Goal: Task Accomplishment & Management: Use online tool/utility

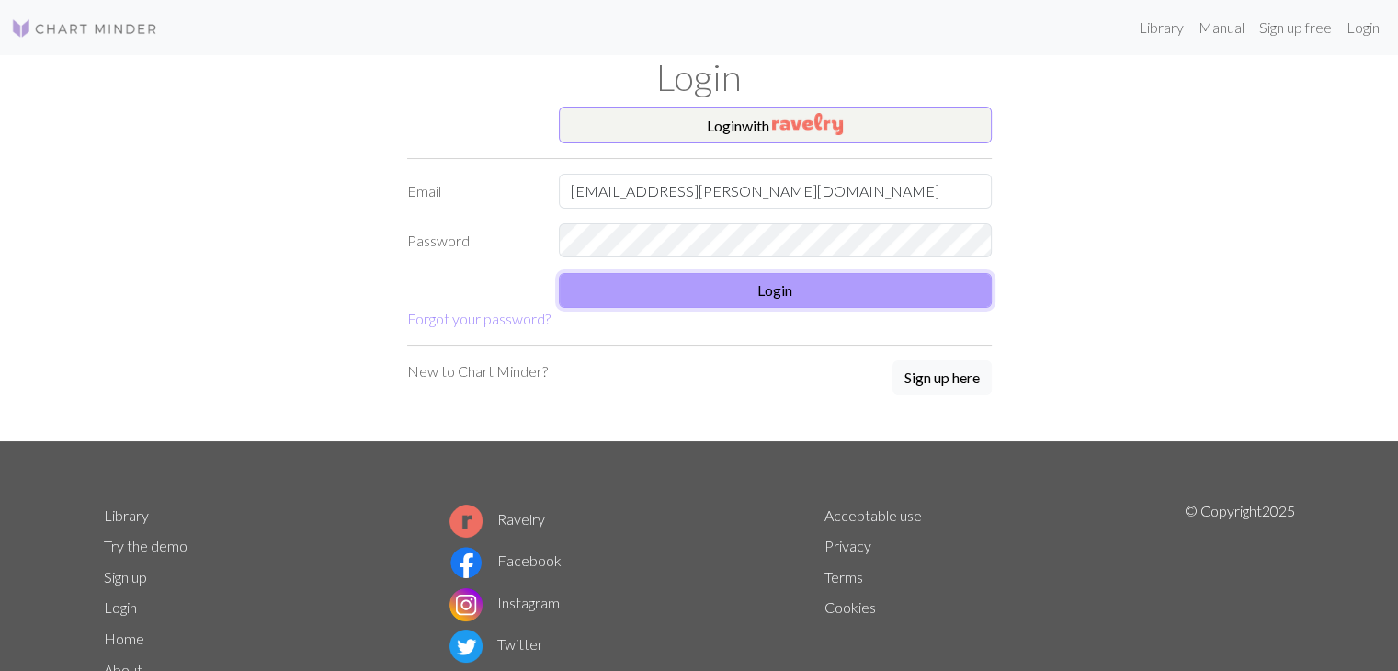
click at [813, 286] on button "Login" at bounding box center [775, 290] width 433 height 35
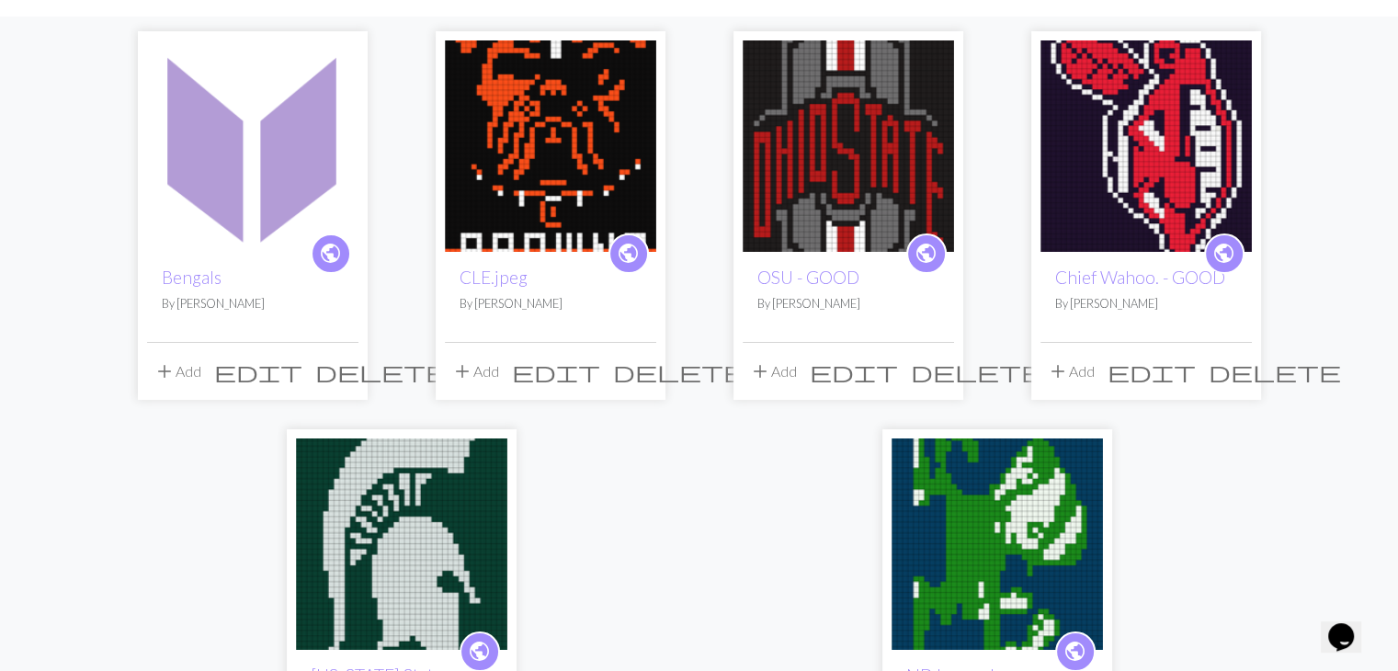
scroll to position [143, 0]
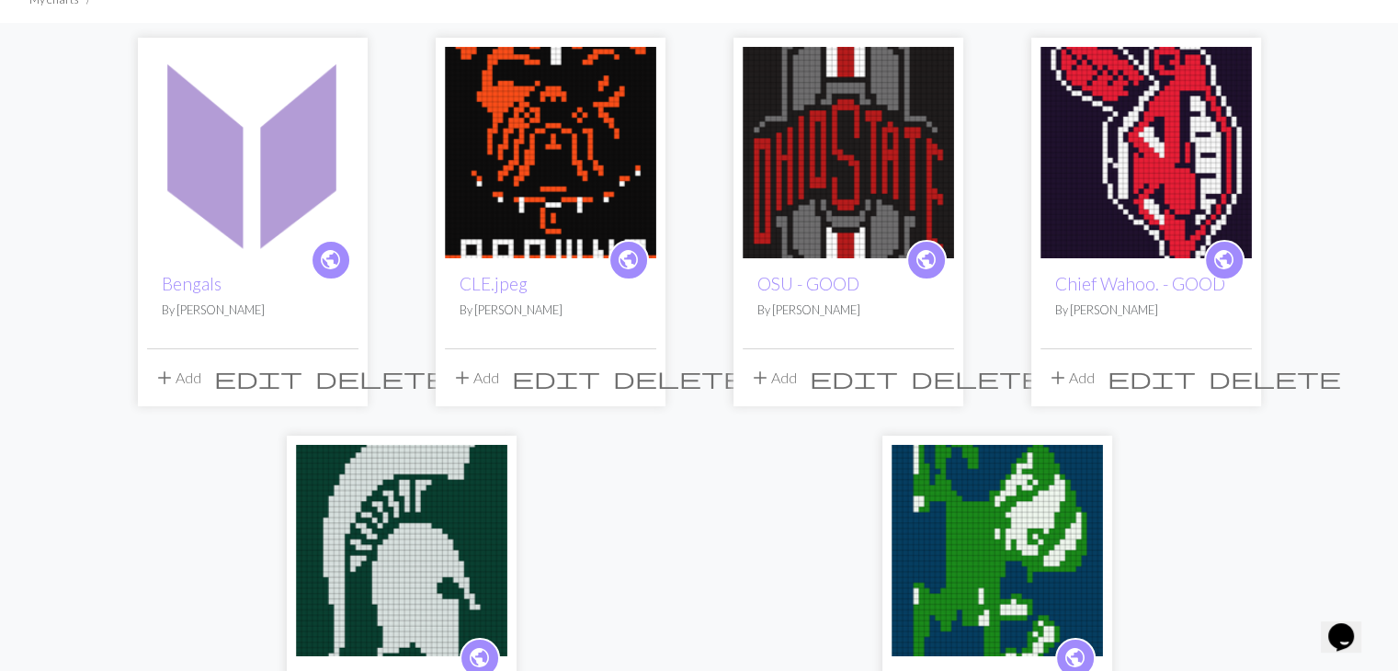
click at [824, 226] on img at bounding box center [848, 152] width 211 height 211
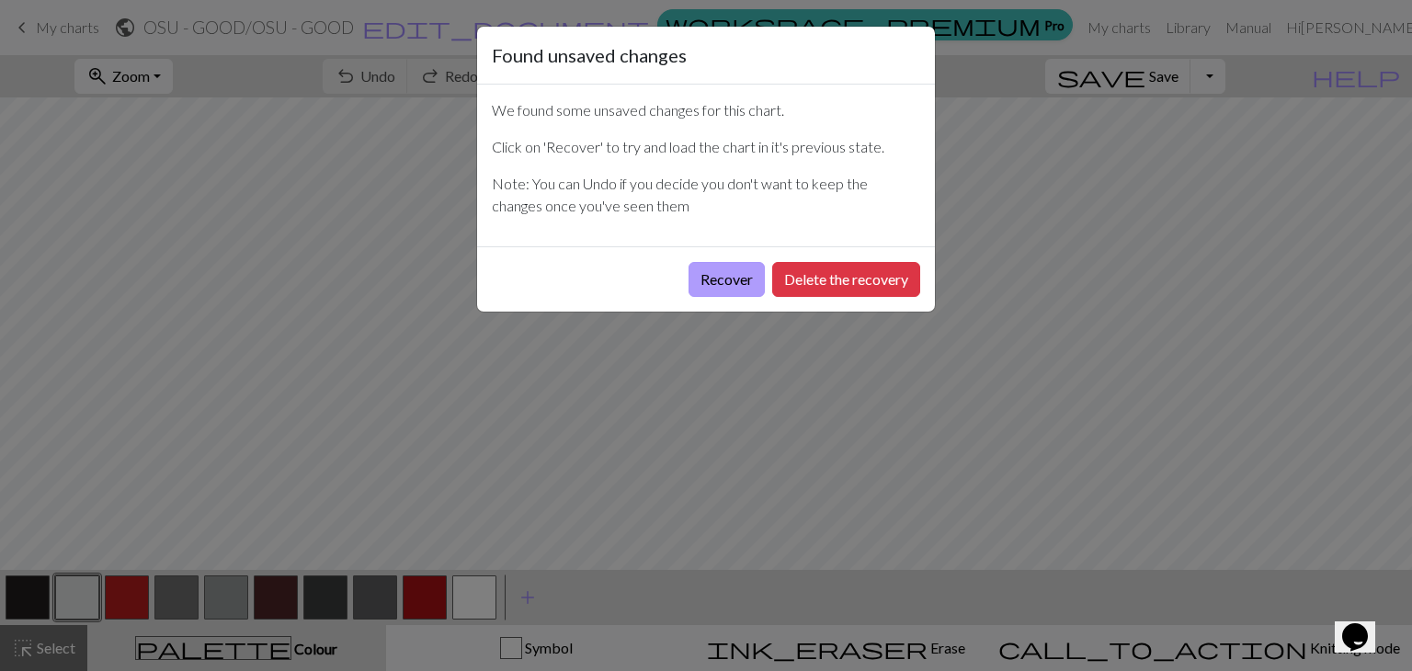
click at [728, 277] on button "Recover" at bounding box center [726, 279] width 76 height 35
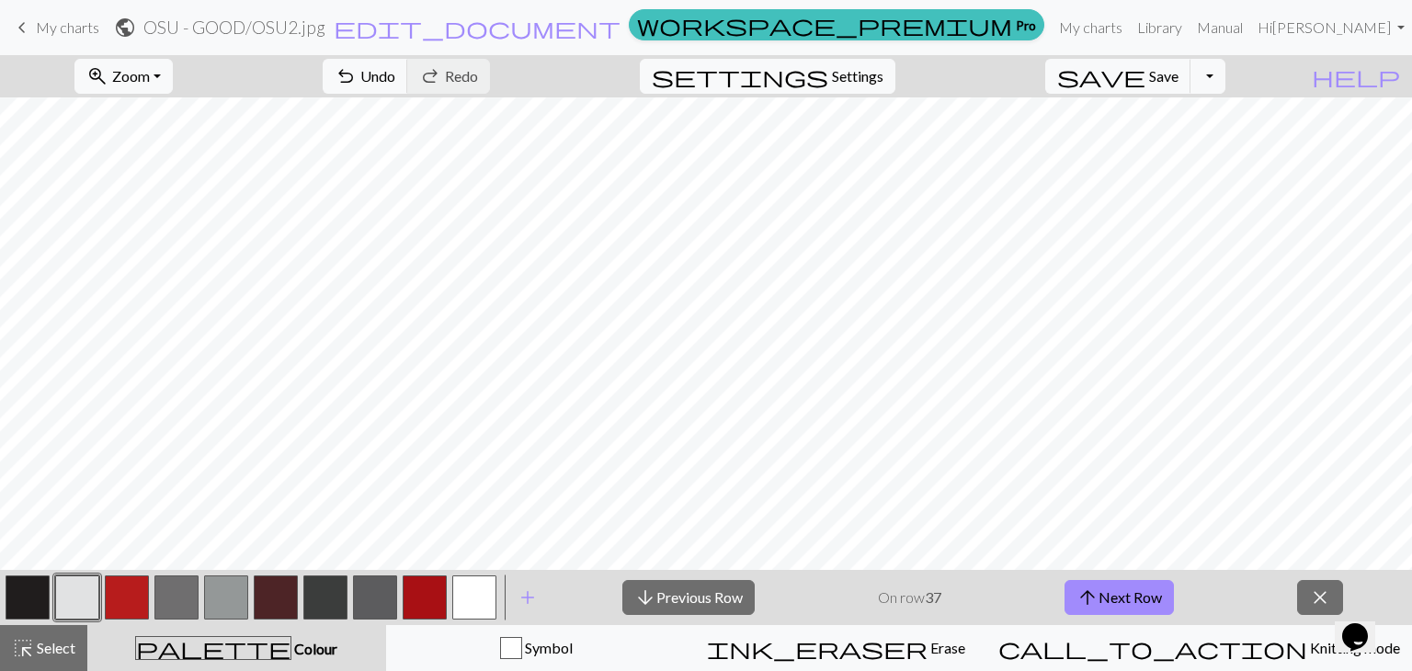
scroll to position [33, 0]
click at [1094, 586] on span "arrow_upward" at bounding box center [1087, 598] width 22 height 26
